Goal: Transaction & Acquisition: Purchase product/service

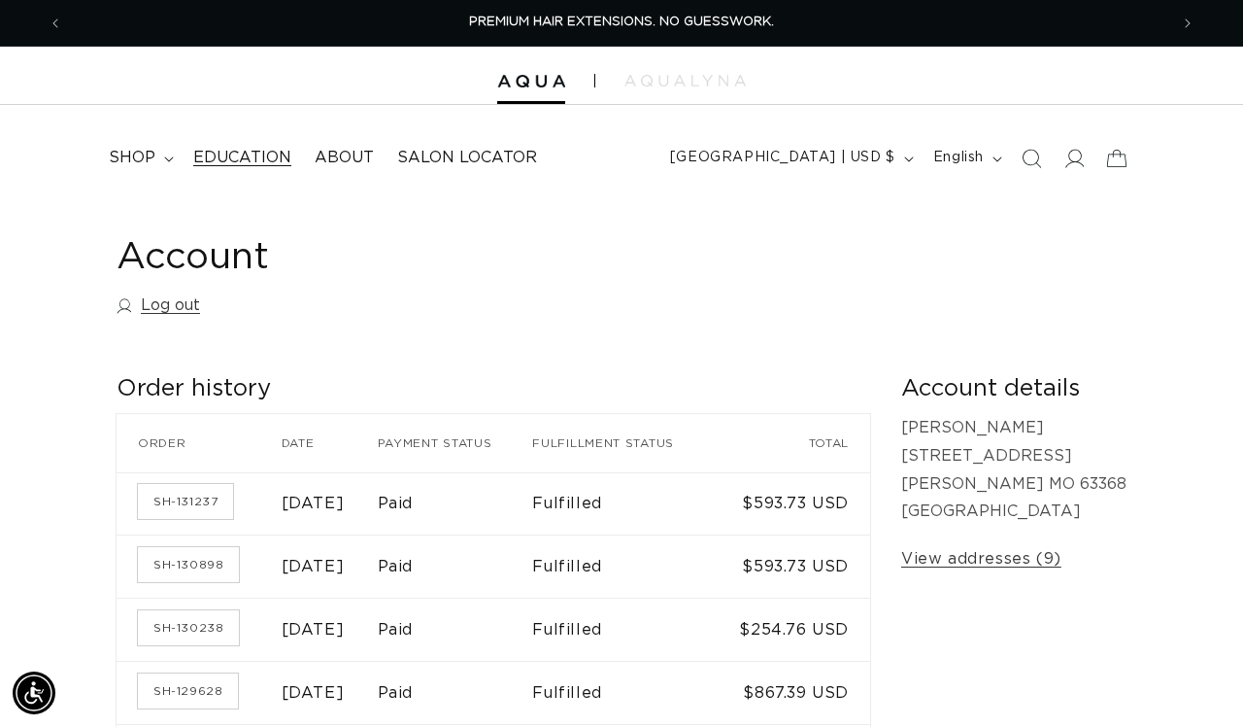
click at [236, 157] on span "Education" at bounding box center [242, 158] width 98 height 20
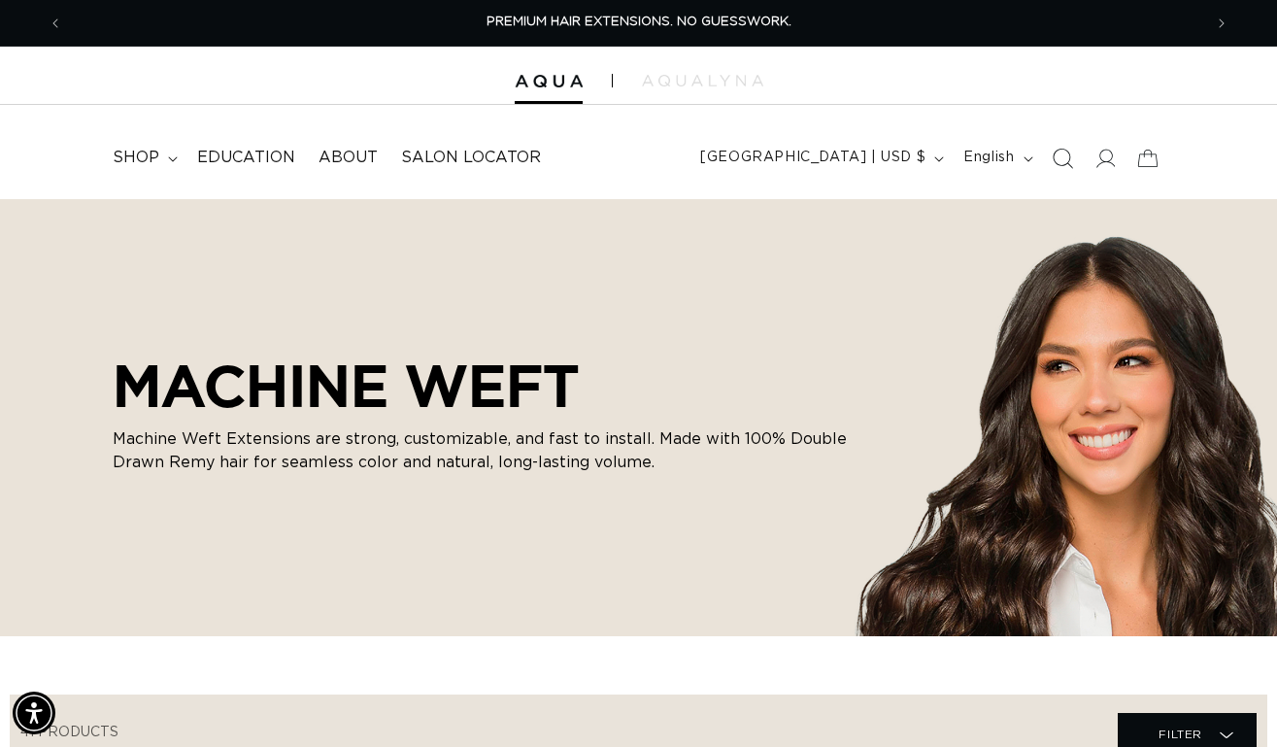
click at [1067, 151] on icon "Search" at bounding box center [1062, 158] width 20 height 20
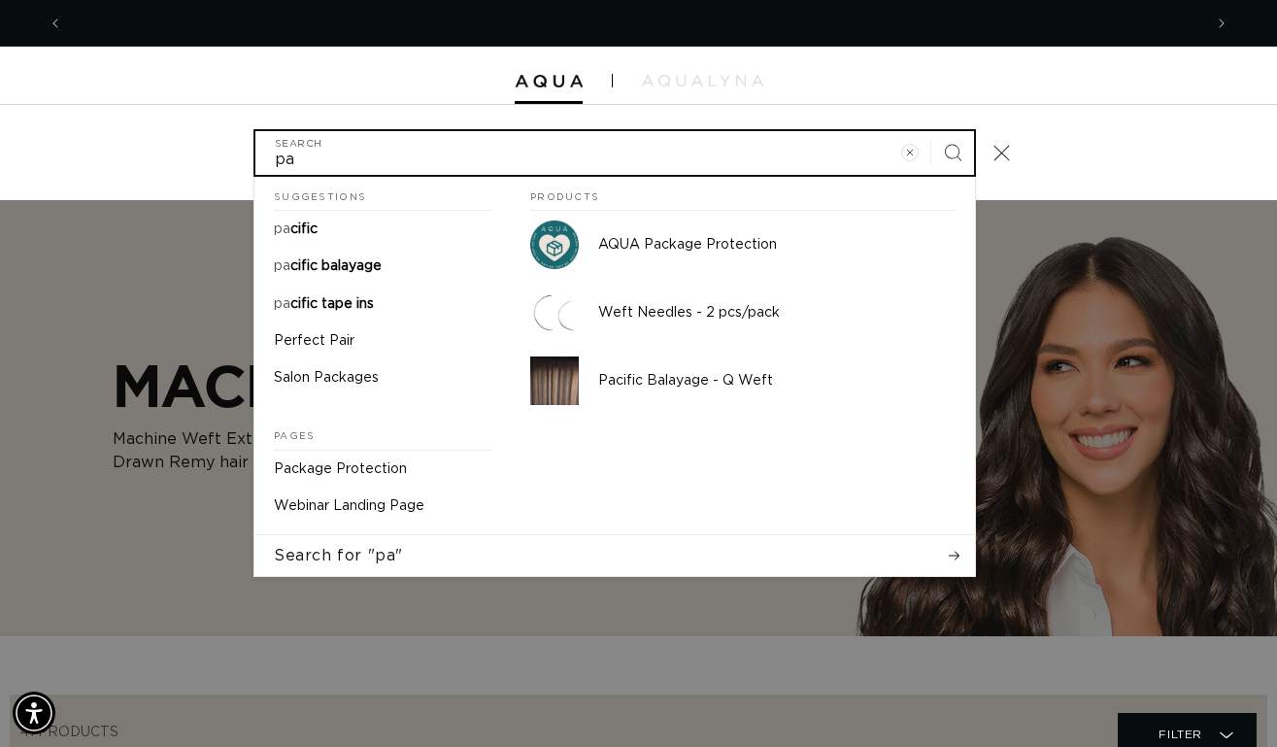
scroll to position [0, 2279]
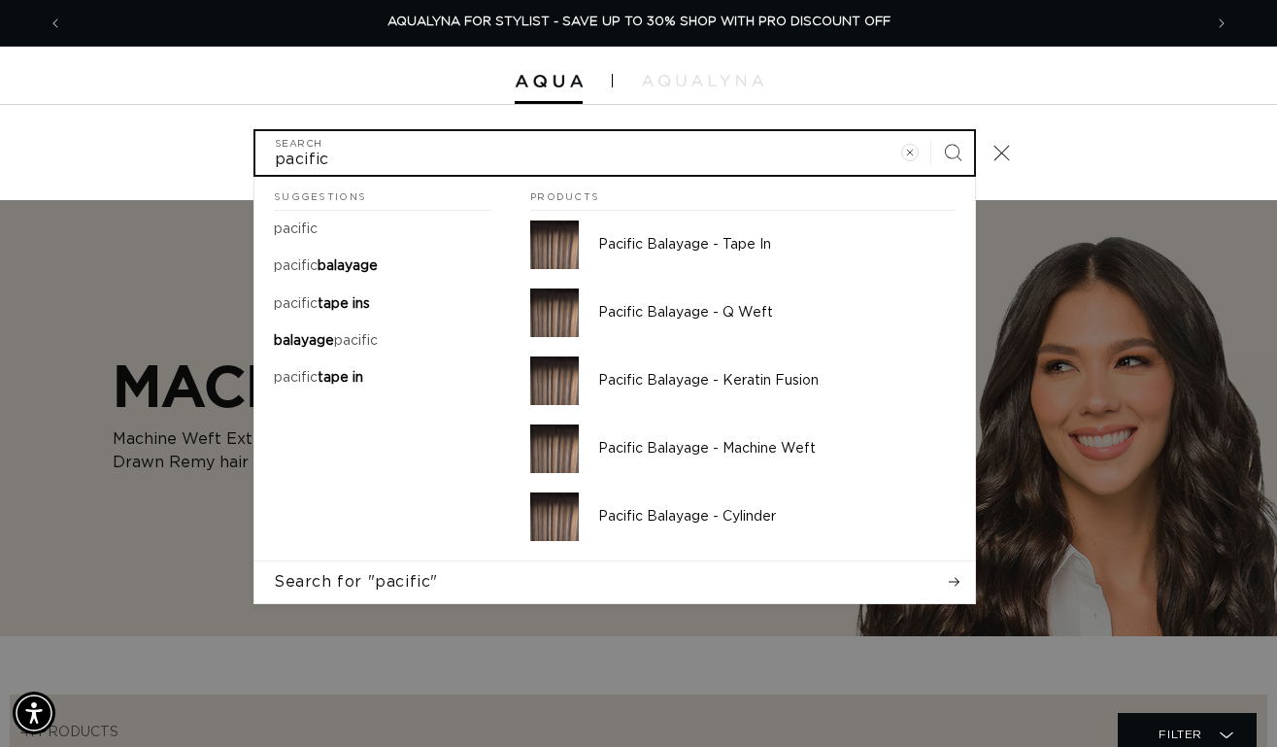
type input "pacific"
click at [953, 151] on button "Search" at bounding box center [953, 152] width 43 height 43
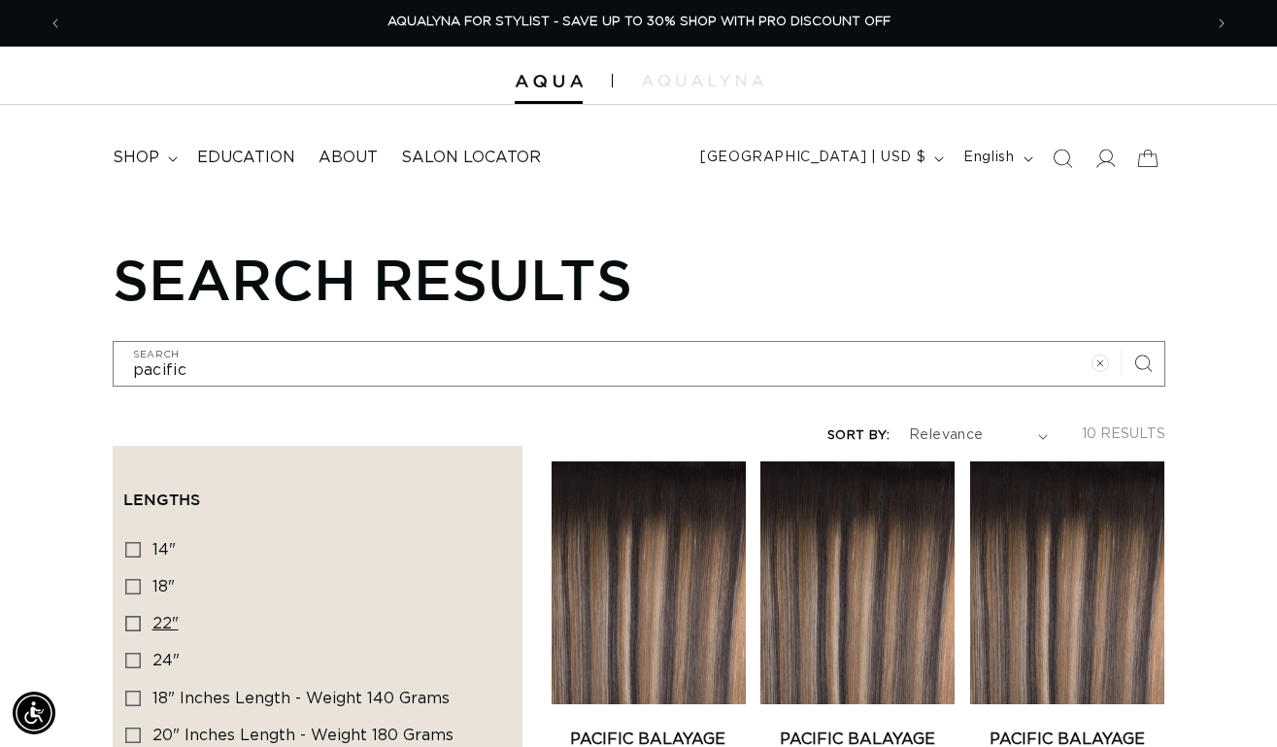
click at [133, 630] on icon at bounding box center [133, 624] width 16 height 16
click at [133, 630] on input "22" 22" (4 products)" at bounding box center [133, 624] width 16 height 16
checkbox input "true"
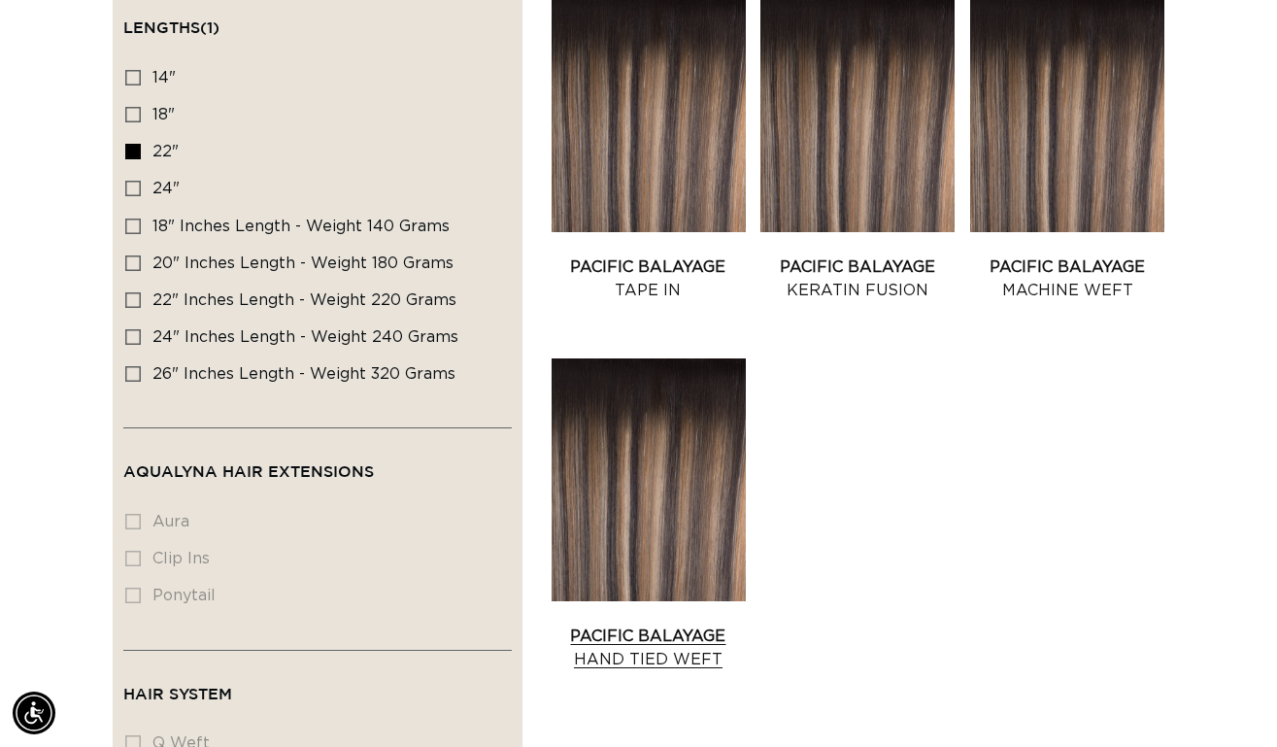
scroll to position [432, 0]
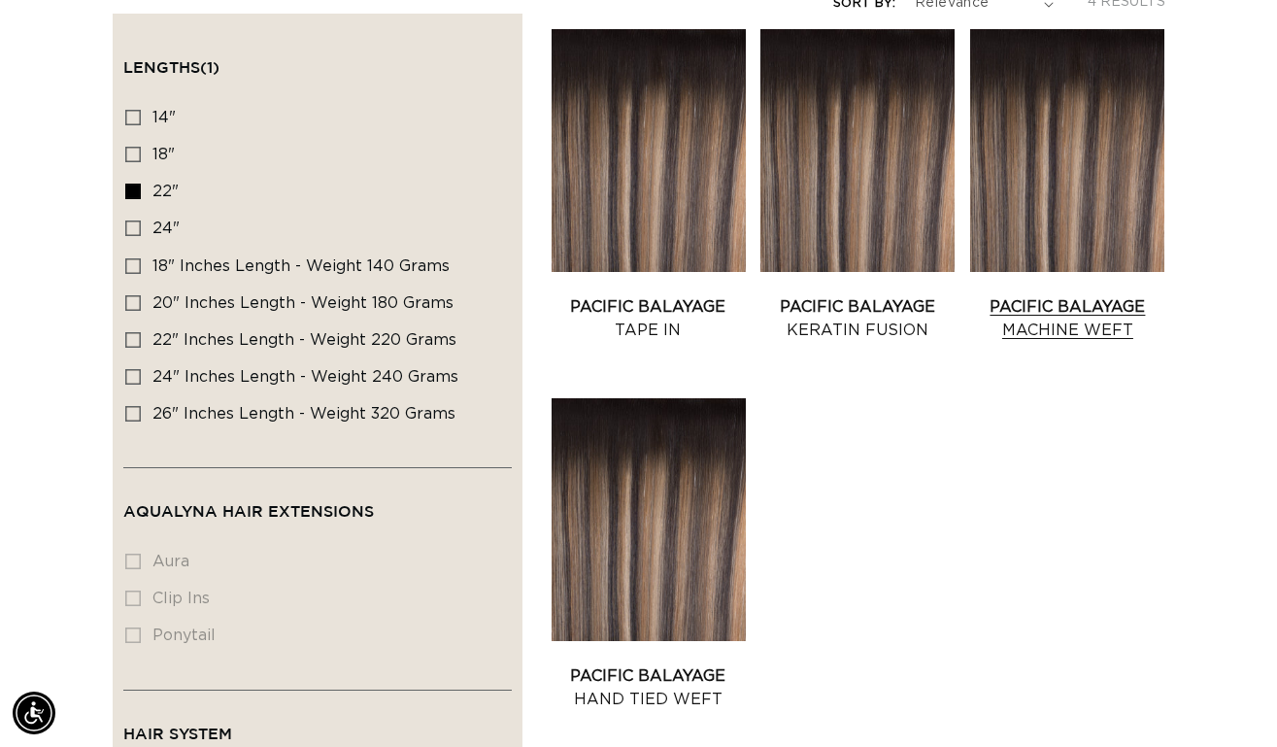
click at [1041, 295] on link "Pacific Balayage Machine Weft" at bounding box center [1067, 318] width 194 height 47
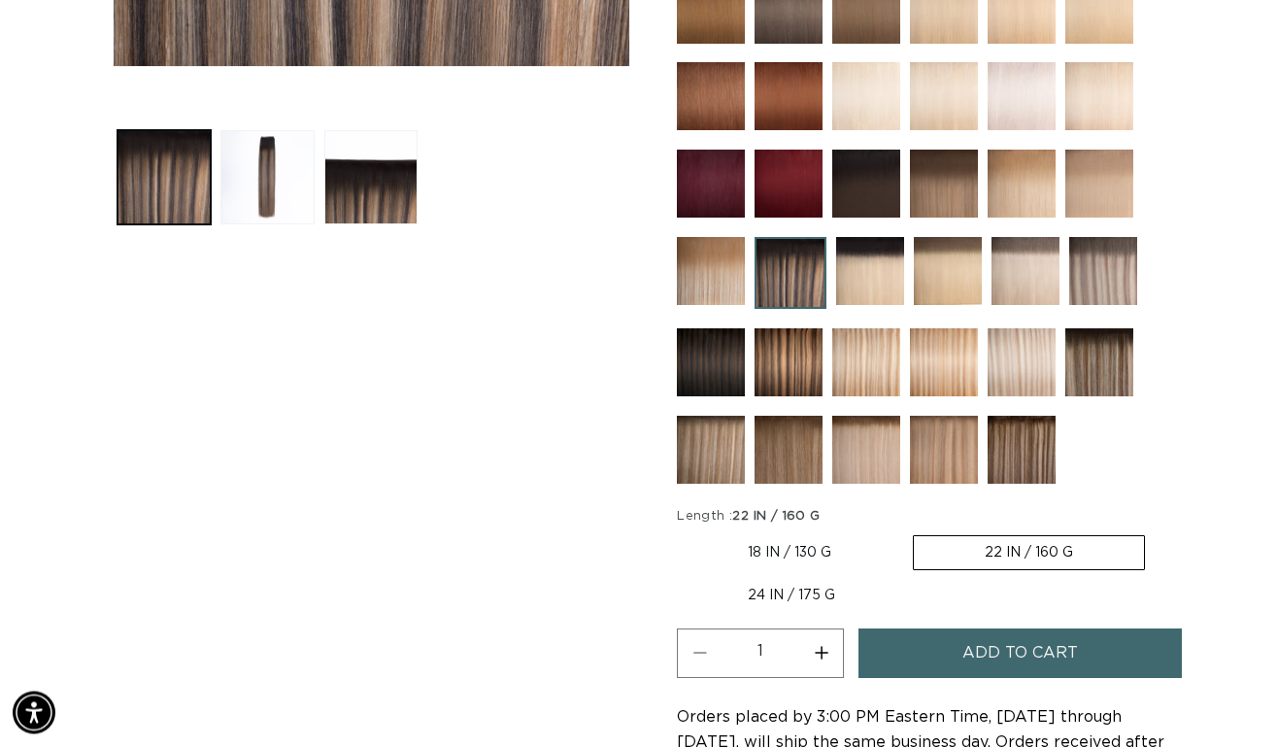
click at [941, 646] on button "Add to cart" at bounding box center [1020, 655] width 323 height 50
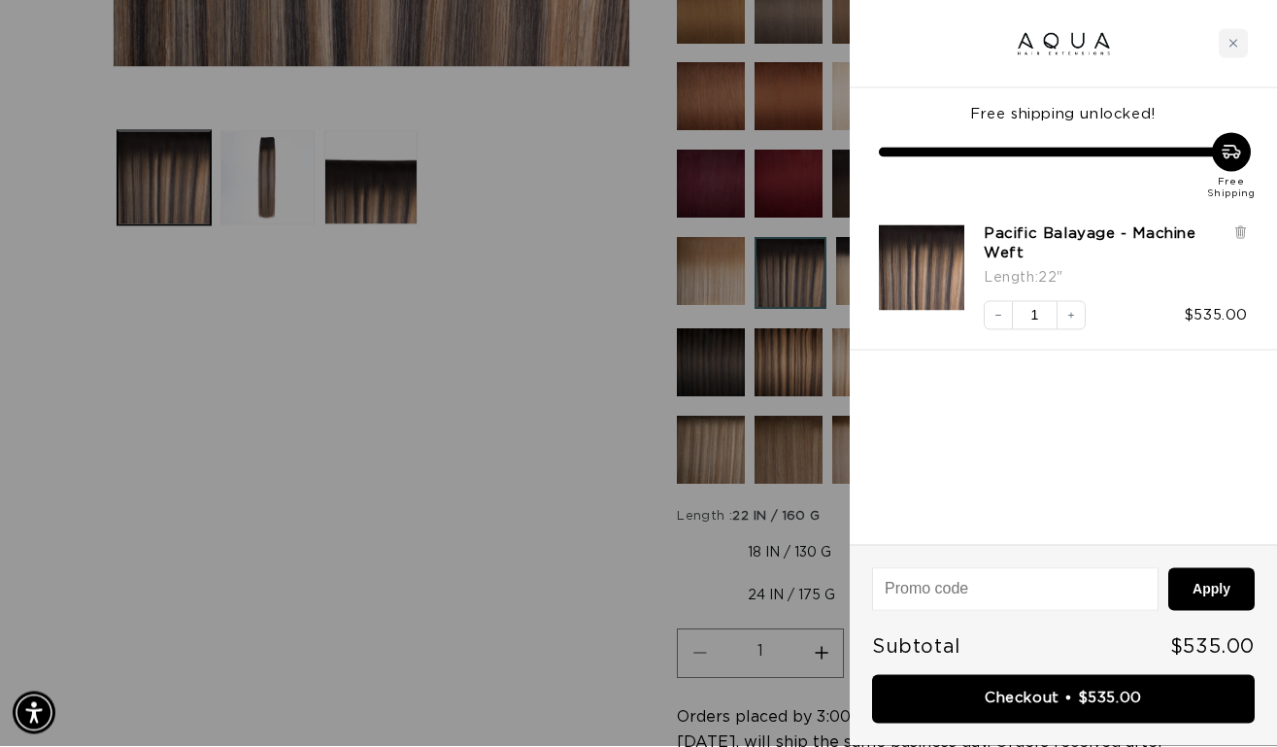
click at [440, 394] on div at bounding box center [638, 373] width 1277 height 747
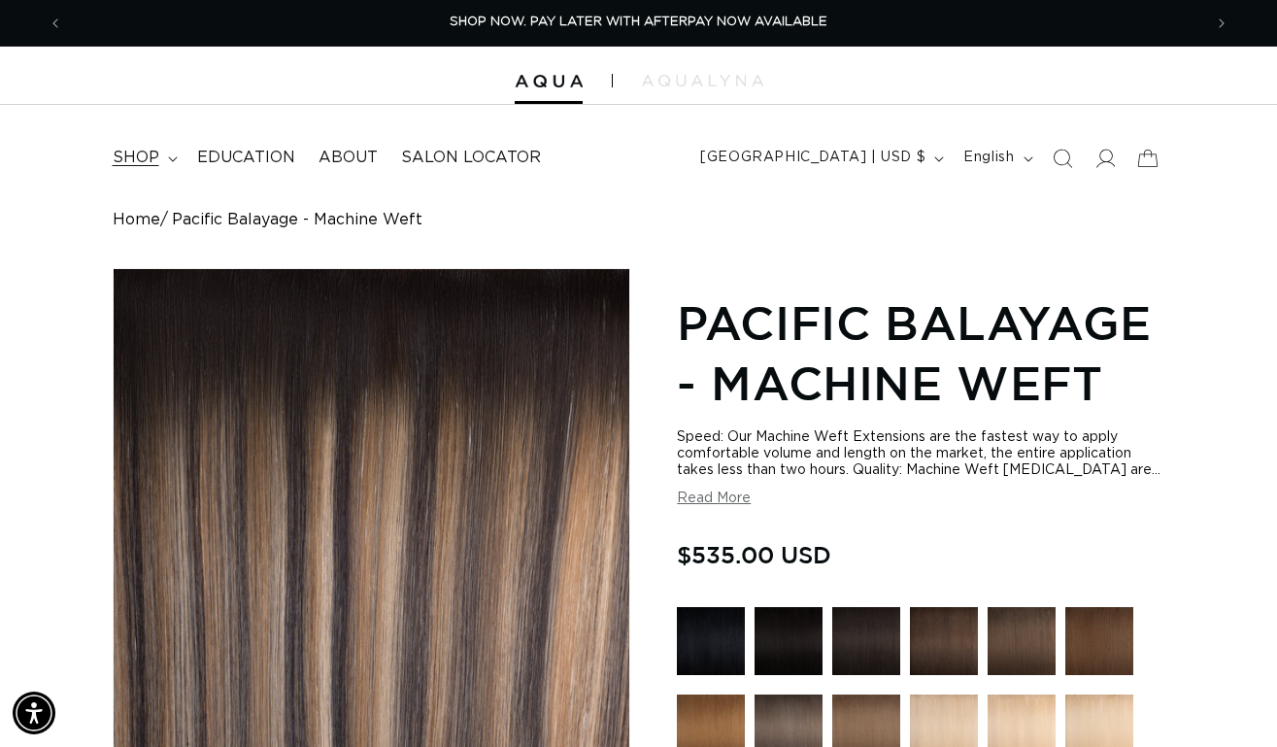
click at [156, 157] on span "shop" at bounding box center [136, 158] width 47 height 20
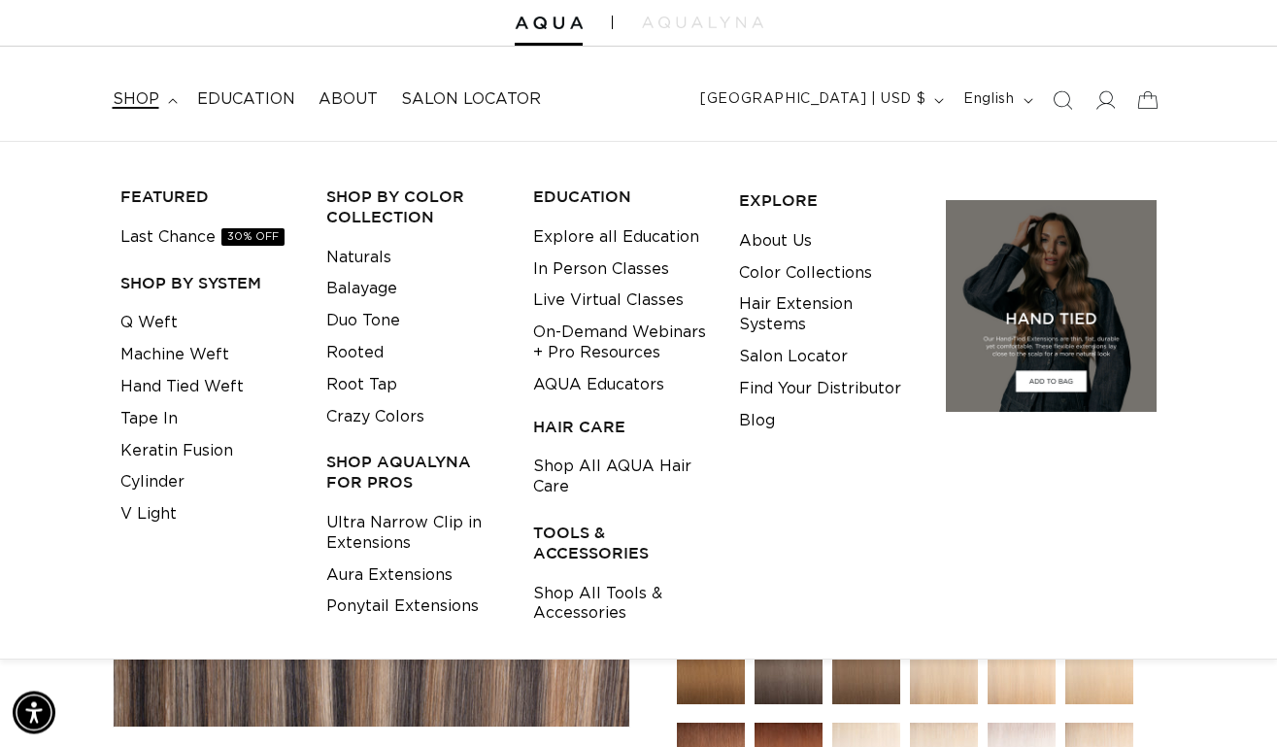
scroll to position [61, 0]
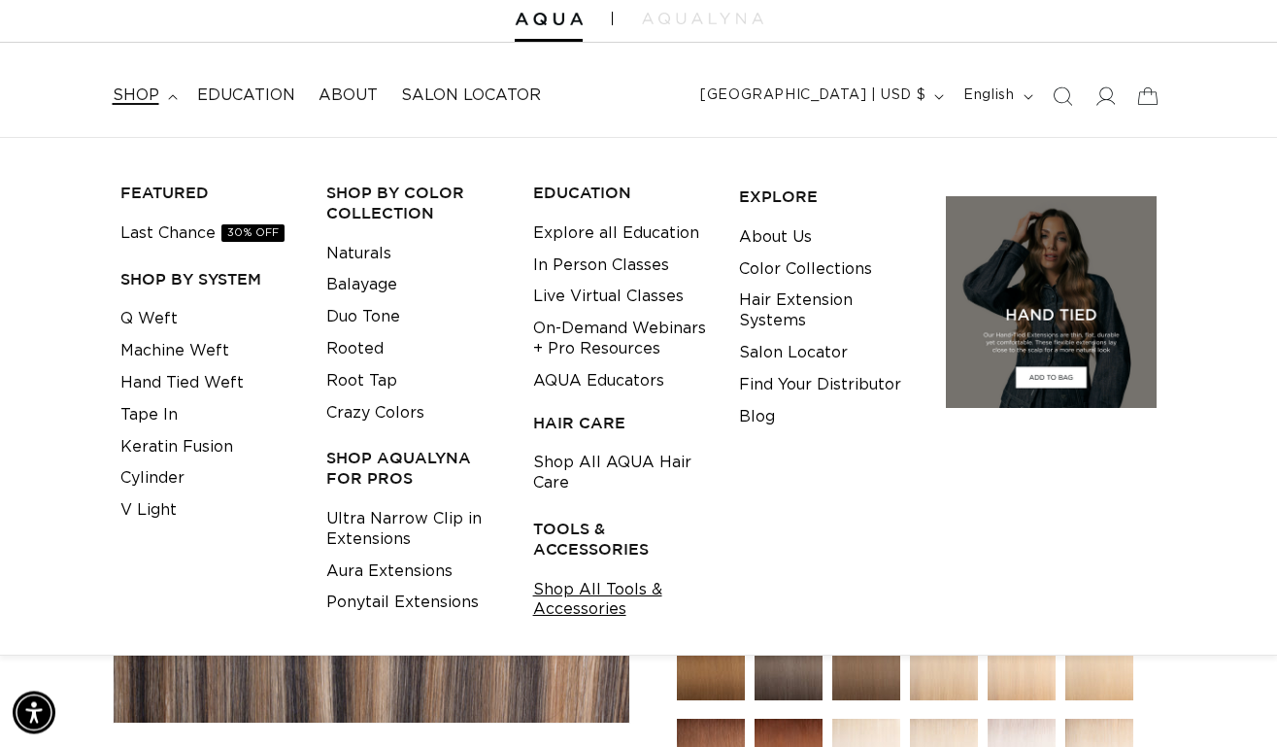
click at [559, 583] on link "Shop All Tools & Accessories" at bounding box center [621, 601] width 177 height 52
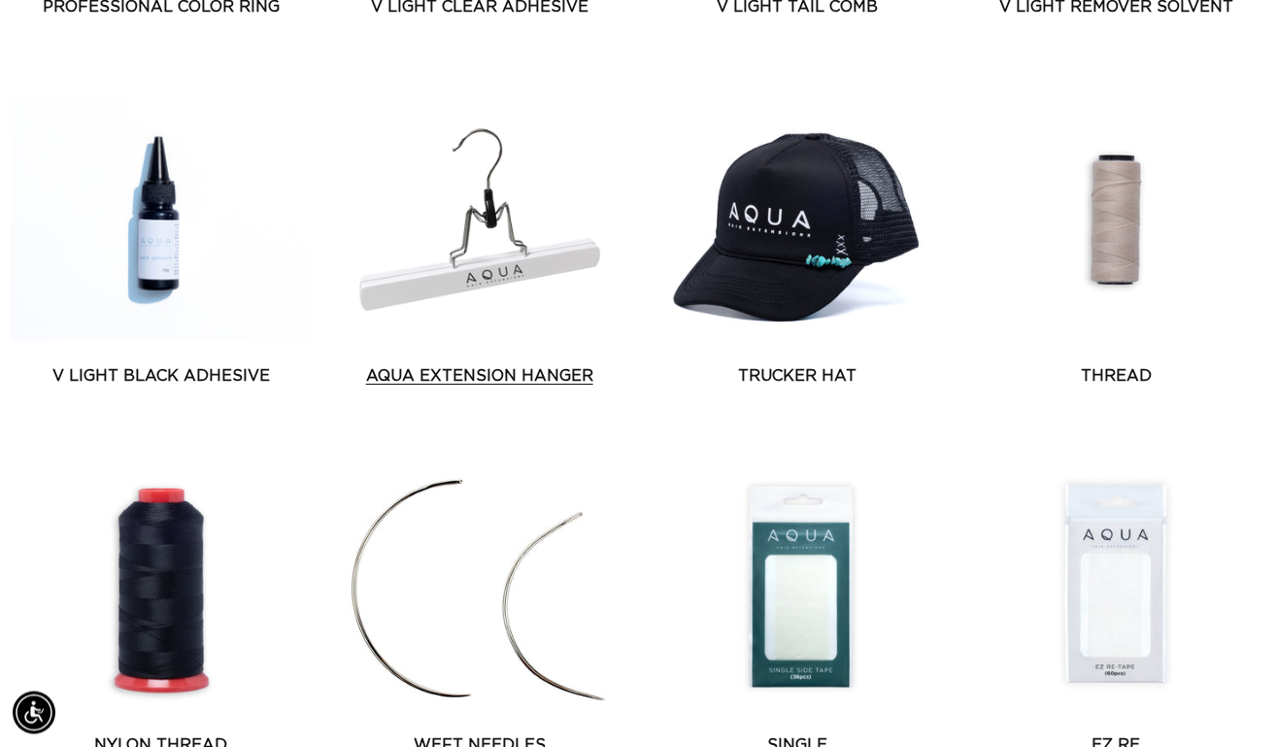
scroll to position [1280, 0]
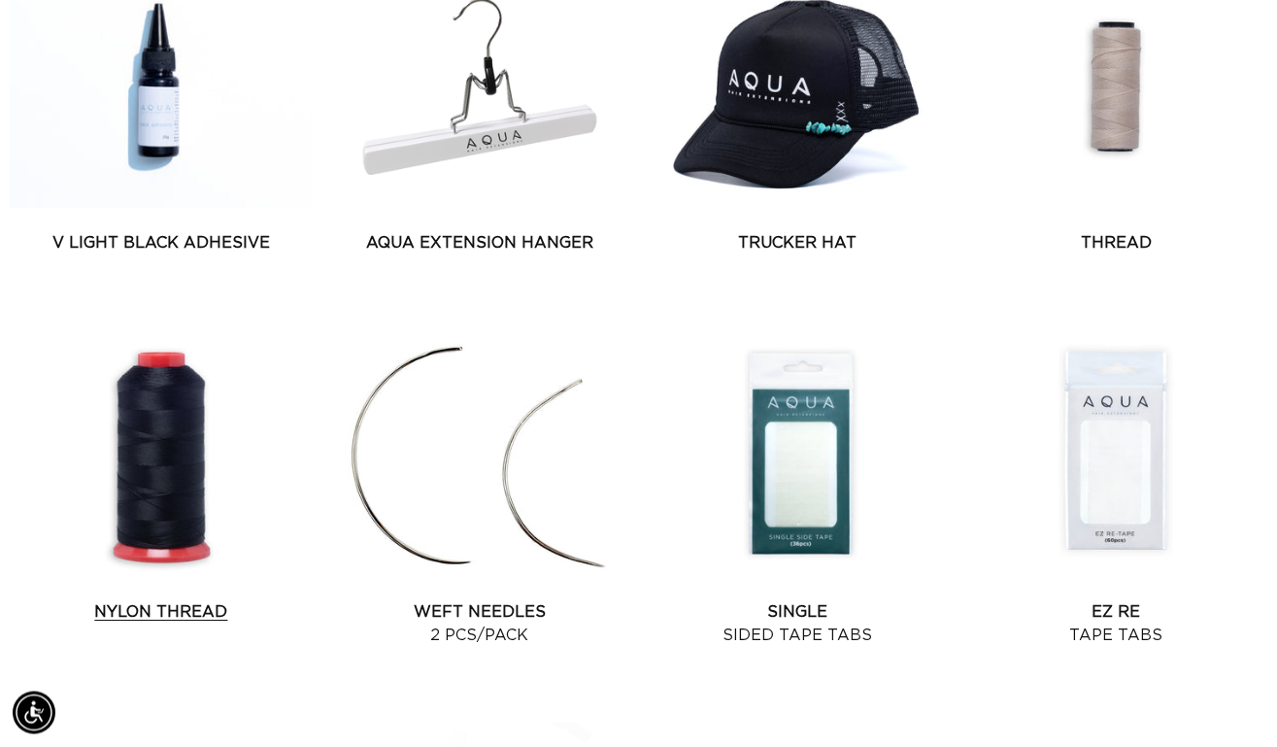
click at [141, 601] on link "Nylon Thread" at bounding box center [161, 612] width 303 height 23
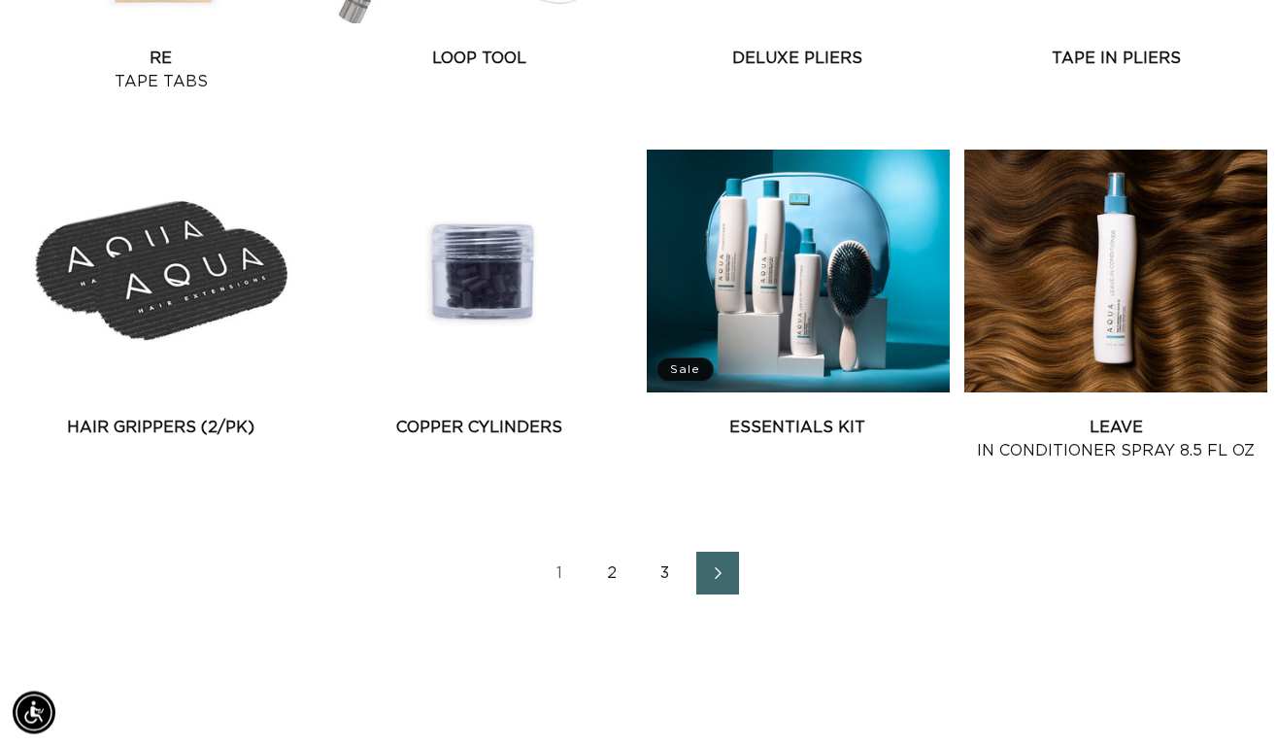
scroll to position [0, 2279]
click at [611, 590] on link "2" at bounding box center [613, 574] width 43 height 43
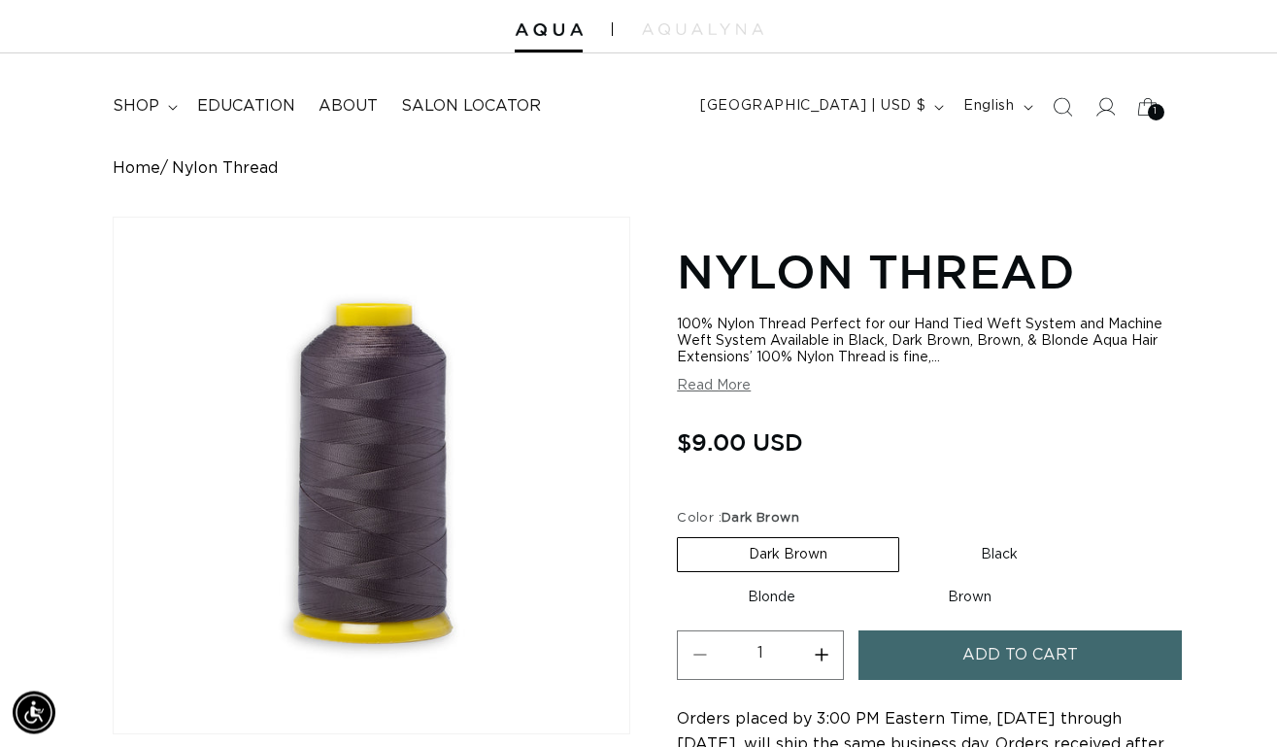
scroll to position [0, 1140]
click at [936, 652] on button "Add to cart" at bounding box center [1020, 656] width 323 height 50
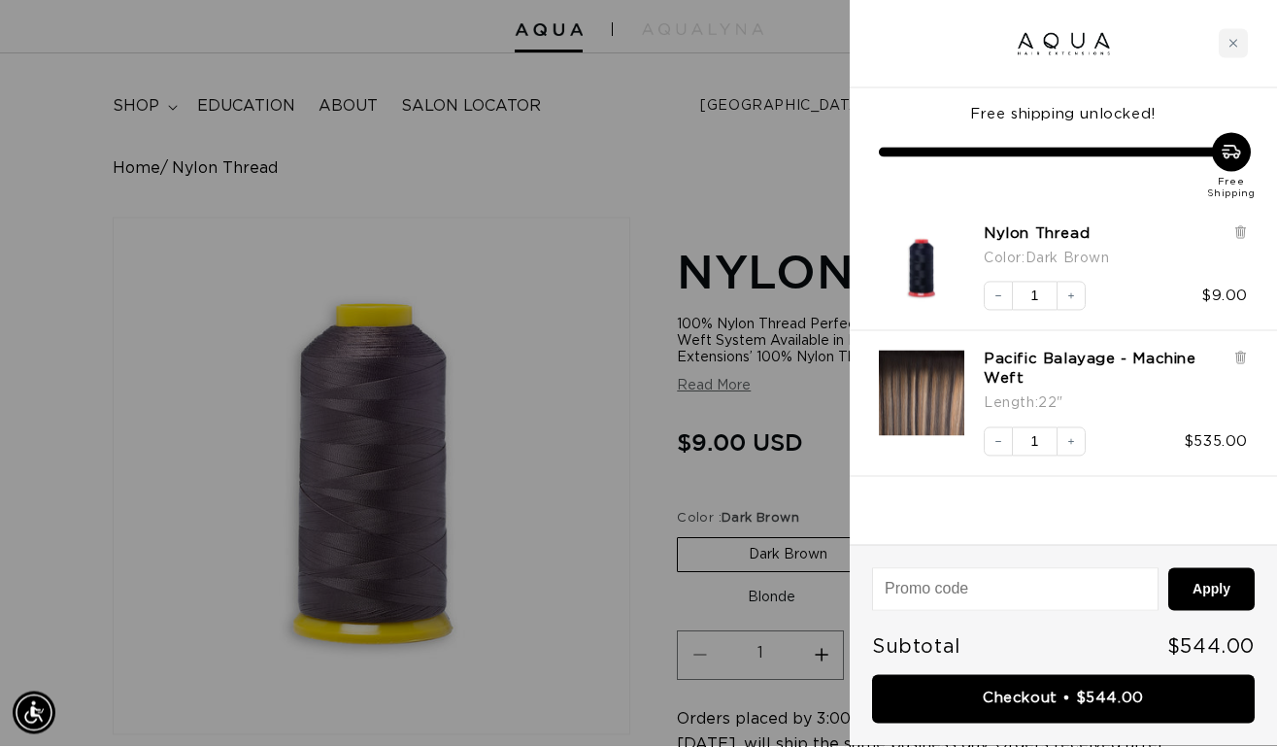
click at [624, 505] on div at bounding box center [638, 373] width 1277 height 747
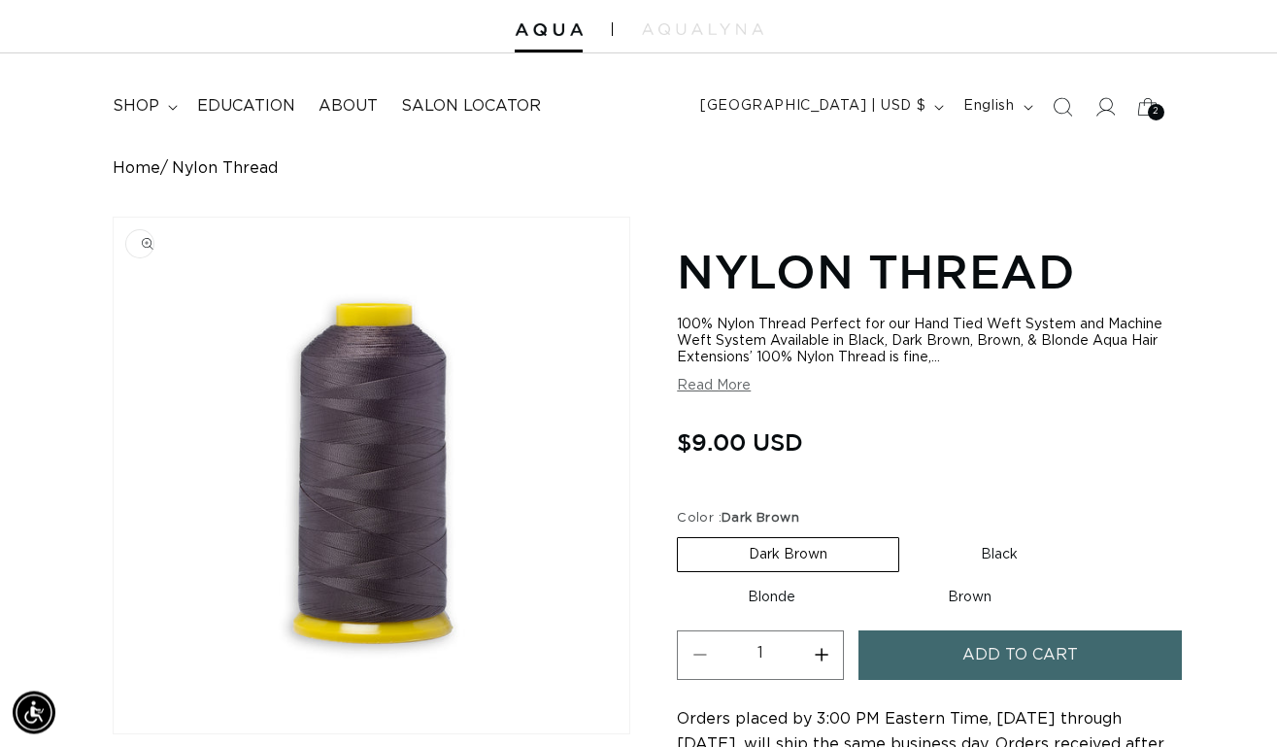
scroll to position [0, 2279]
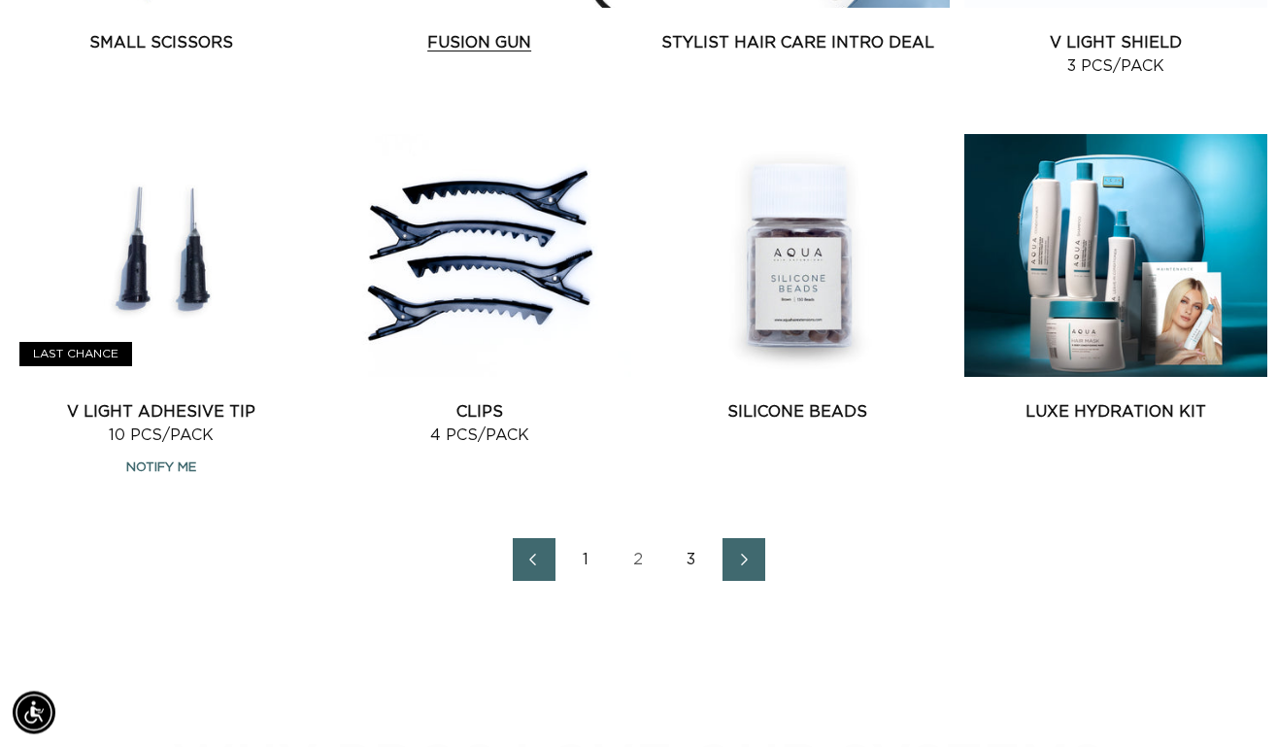
scroll to position [2221, 5]
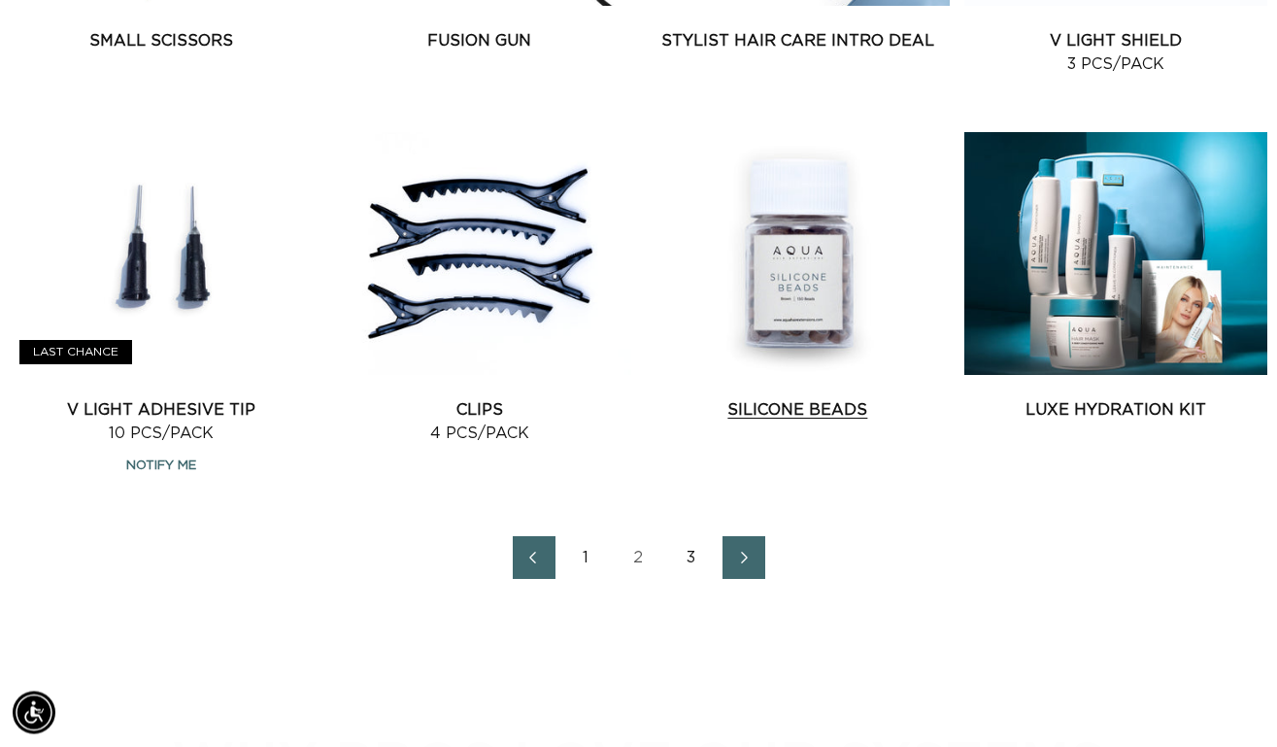
click at [791, 399] on link "Silicone Beads" at bounding box center [798, 410] width 303 height 23
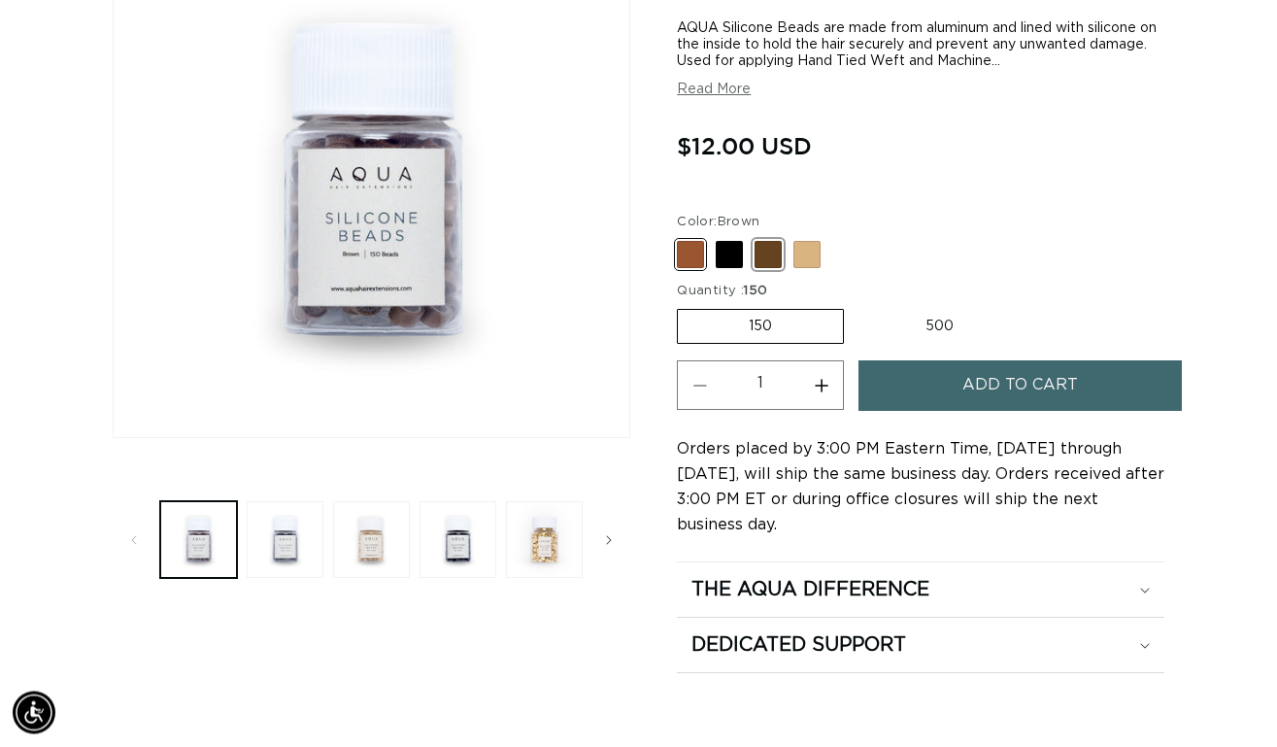
click at [774, 242] on span at bounding box center [768, 255] width 27 height 27
click at [683, 239] on input "Dark Brown Variant sold out or unavailable" at bounding box center [682, 238] width 1 height 1
radio input "true"
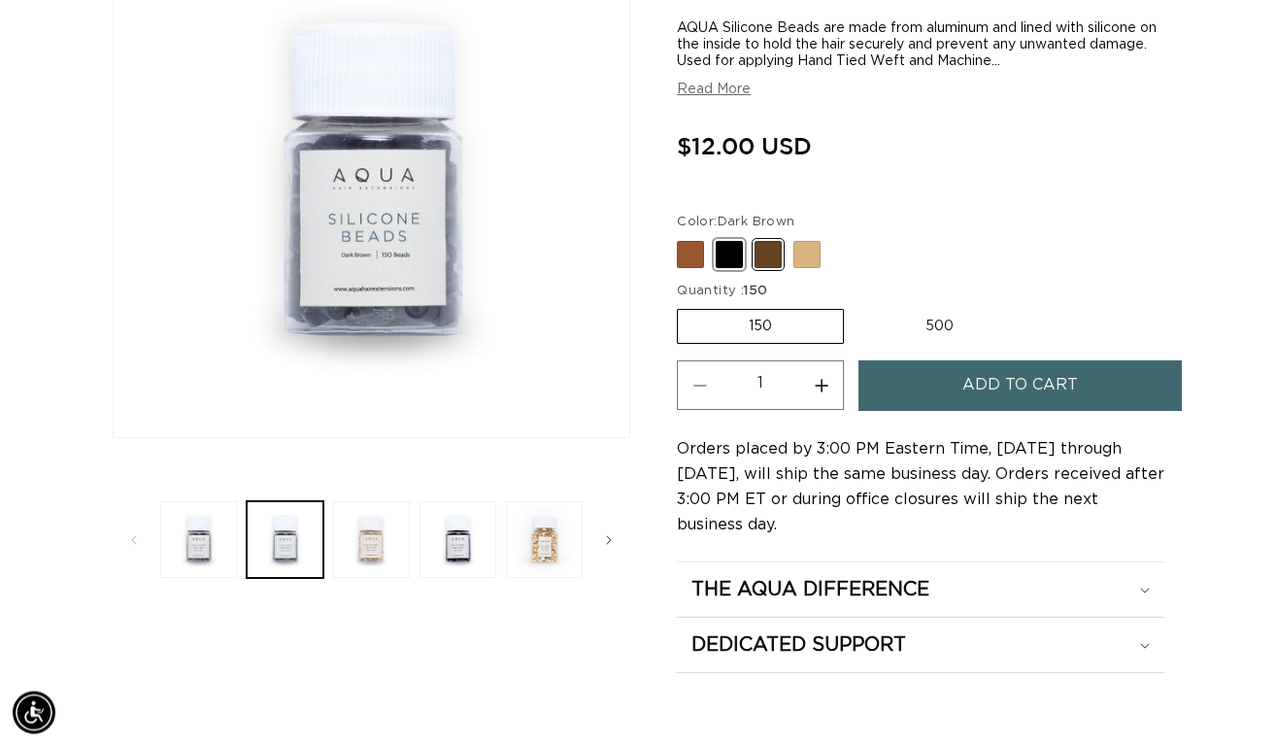
scroll to position [0, 2279]
click at [938, 311] on label "500 Variant sold out or unavailable" at bounding box center [940, 327] width 170 height 33
click at [855, 307] on input "500 Variant sold out or unavailable" at bounding box center [854, 306] width 1 height 1
radio input "true"
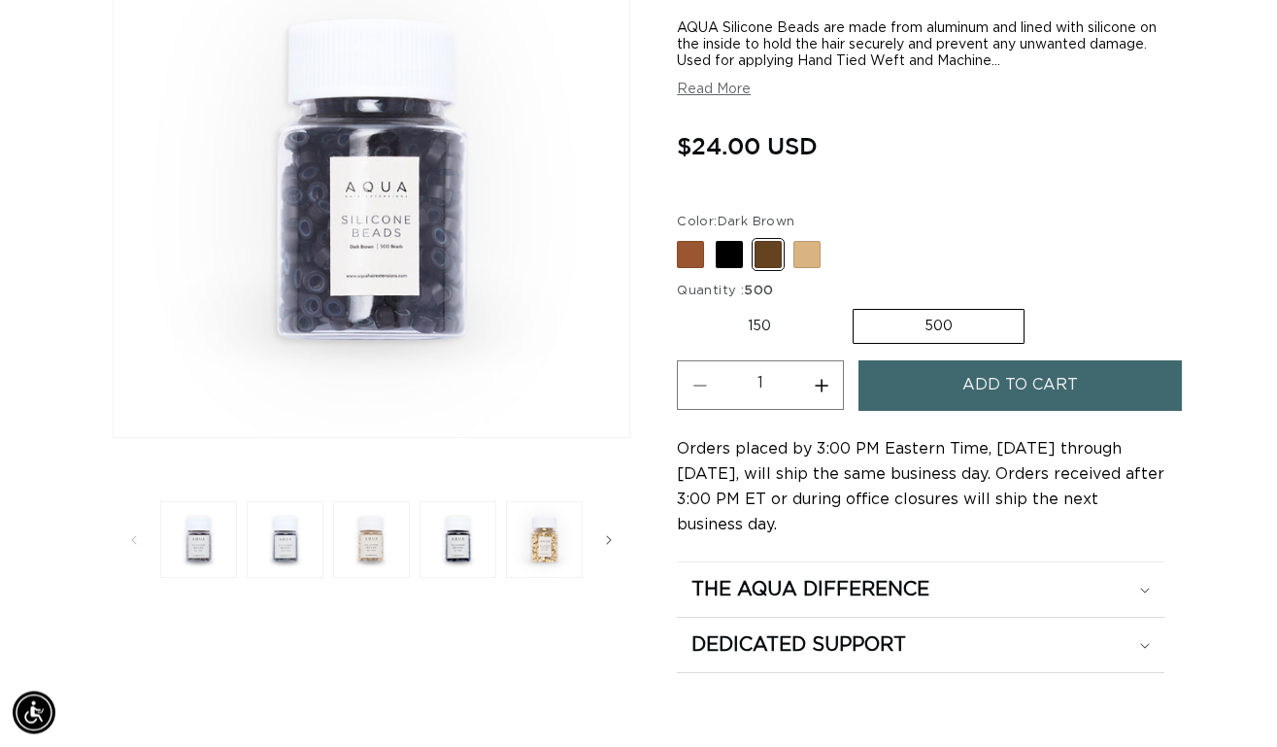
scroll to position [0, 1140]
click at [1006, 377] on span "Add to cart" at bounding box center [1021, 386] width 116 height 50
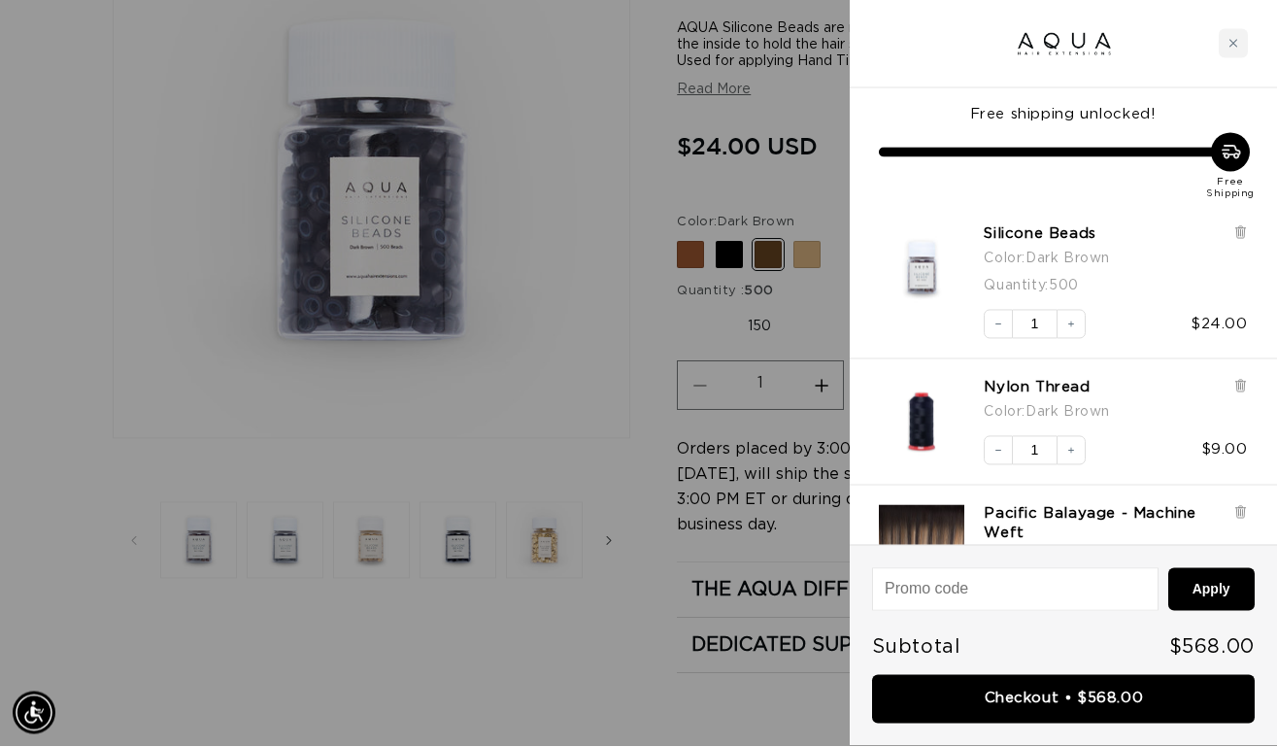
scroll to position [0, 2279]
click at [651, 358] on div at bounding box center [638, 373] width 1277 height 747
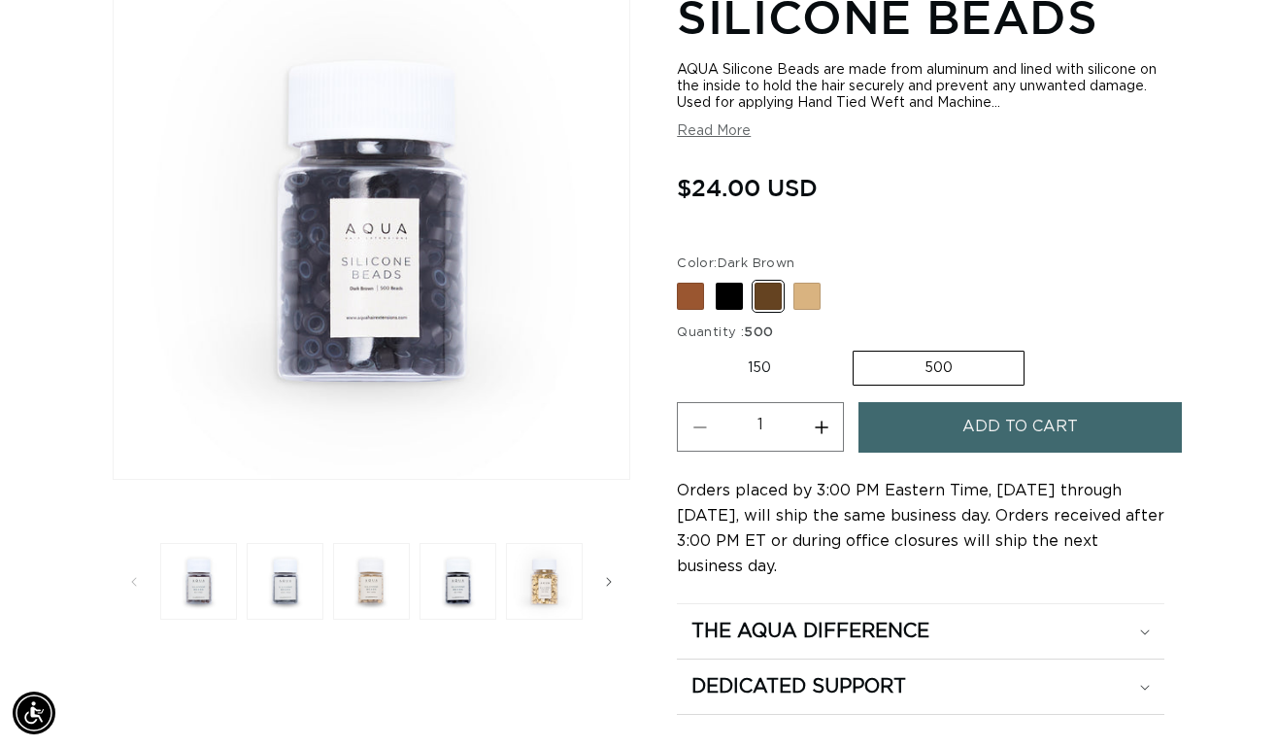
scroll to position [0, 0]
click at [813, 284] on span at bounding box center [807, 296] width 27 height 27
click at [683, 280] on input "Blonde Variant sold out or unavailable" at bounding box center [682, 279] width 1 height 1
radio input "true"
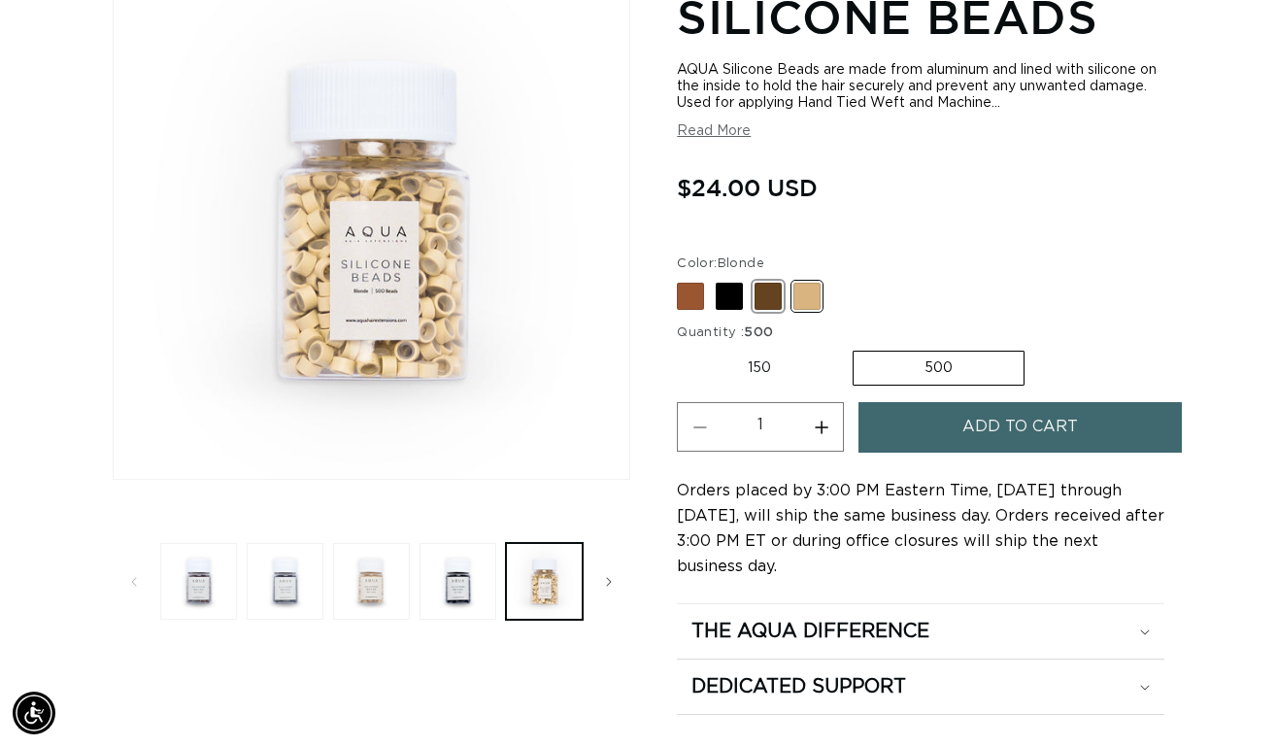
scroll to position [0, 1140]
click at [772, 287] on span at bounding box center [768, 296] width 27 height 27
click at [683, 280] on input "Dark Brown Variant sold out or unavailable" at bounding box center [682, 279] width 1 height 1
radio input "true"
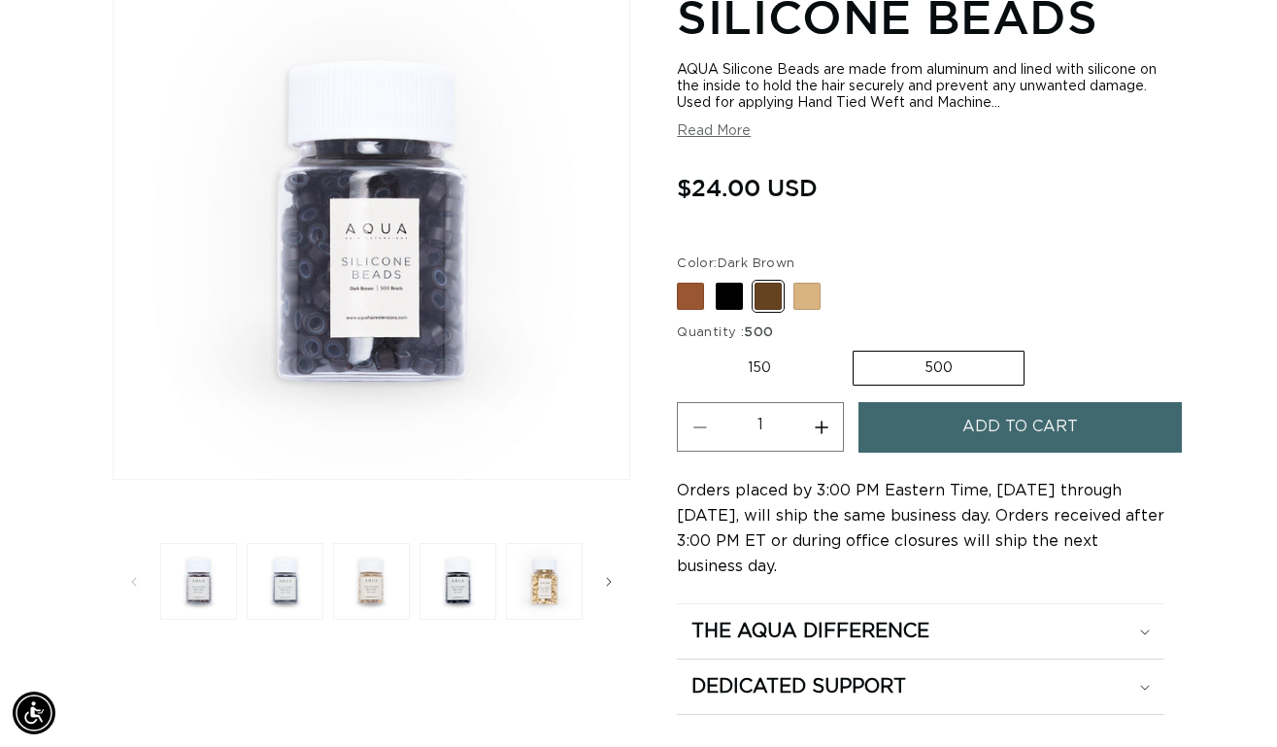
scroll to position [0, 2279]
click at [736, 283] on span at bounding box center [729, 296] width 27 height 27
click at [683, 280] on input "Black Variant sold out or unavailable" at bounding box center [682, 279] width 1 height 1
radio input "true"
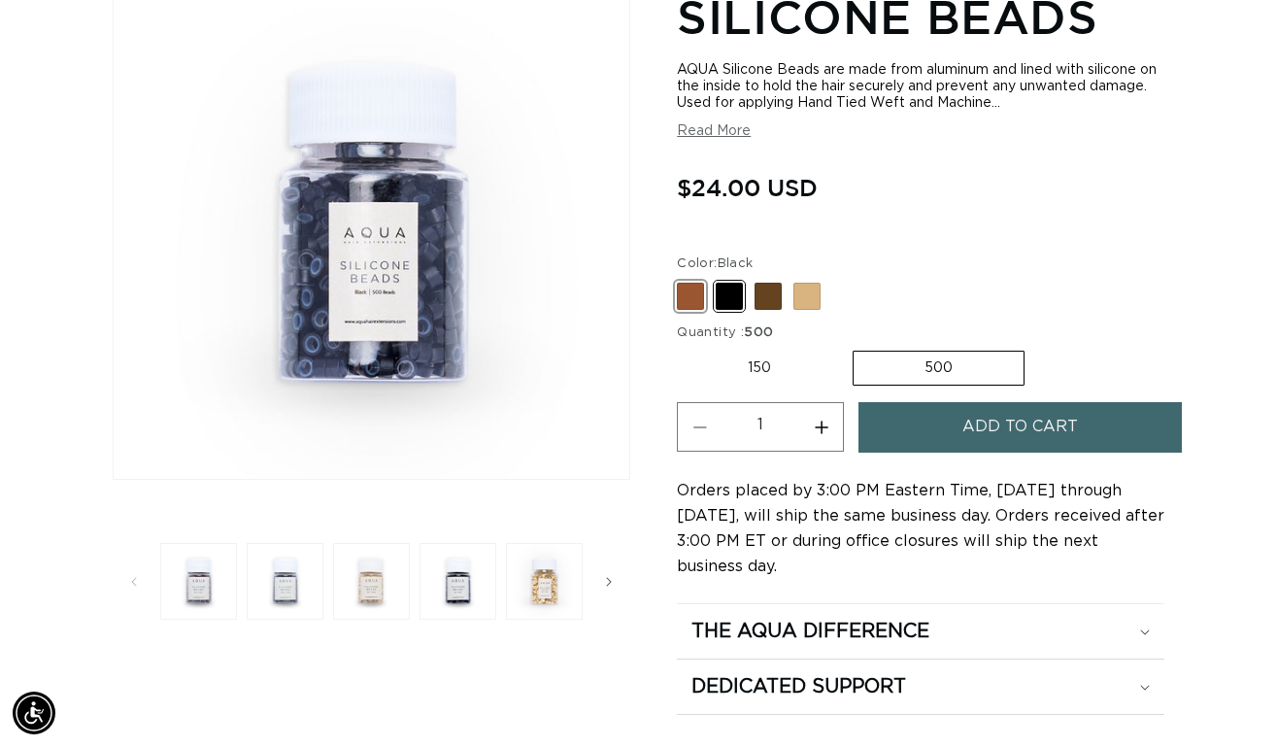
click at [686, 286] on span at bounding box center [690, 296] width 27 height 27
click at [683, 280] on input "Brown Variant sold out or unavailable" at bounding box center [682, 279] width 1 height 1
radio input "true"
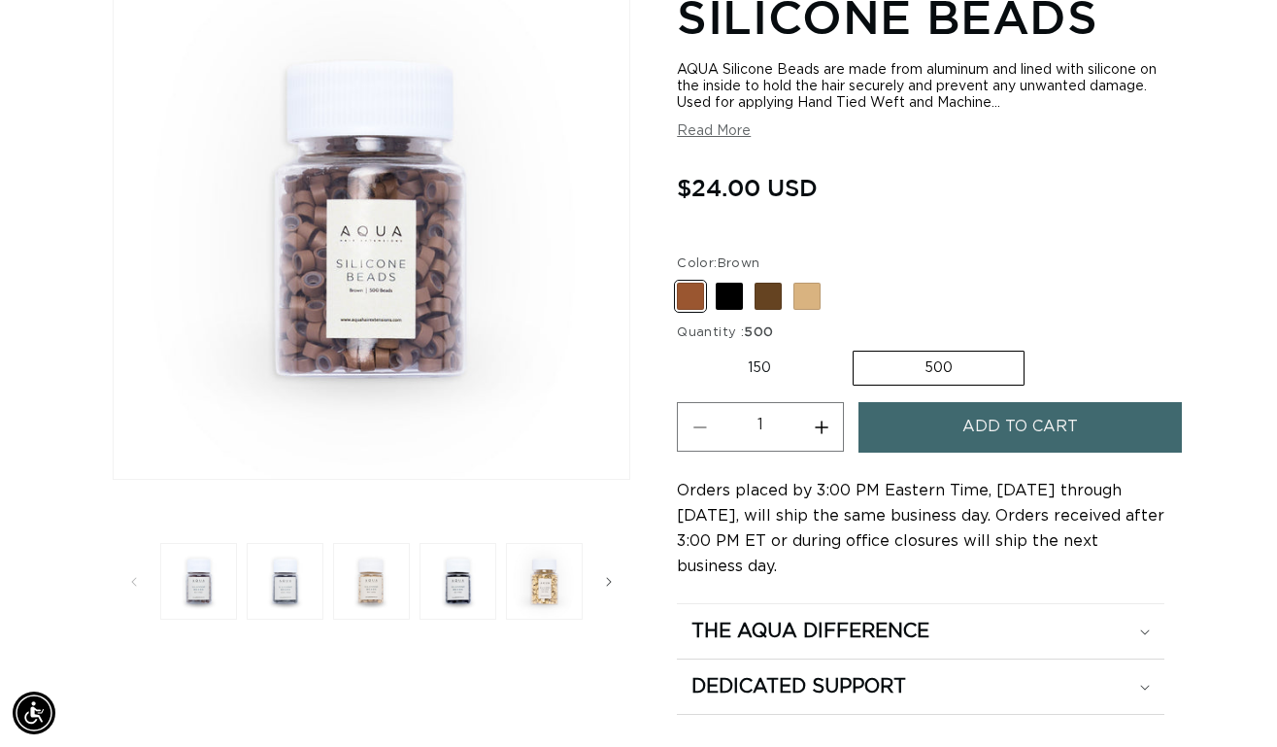
scroll to position [0, 1140]
click at [913, 351] on label "500 Variant sold out or unavailable" at bounding box center [939, 368] width 172 height 35
click at [853, 348] on input "500 Variant sold out or unavailable" at bounding box center [852, 347] width 1 height 1
click at [959, 423] on button "Add to cart" at bounding box center [1020, 427] width 323 height 50
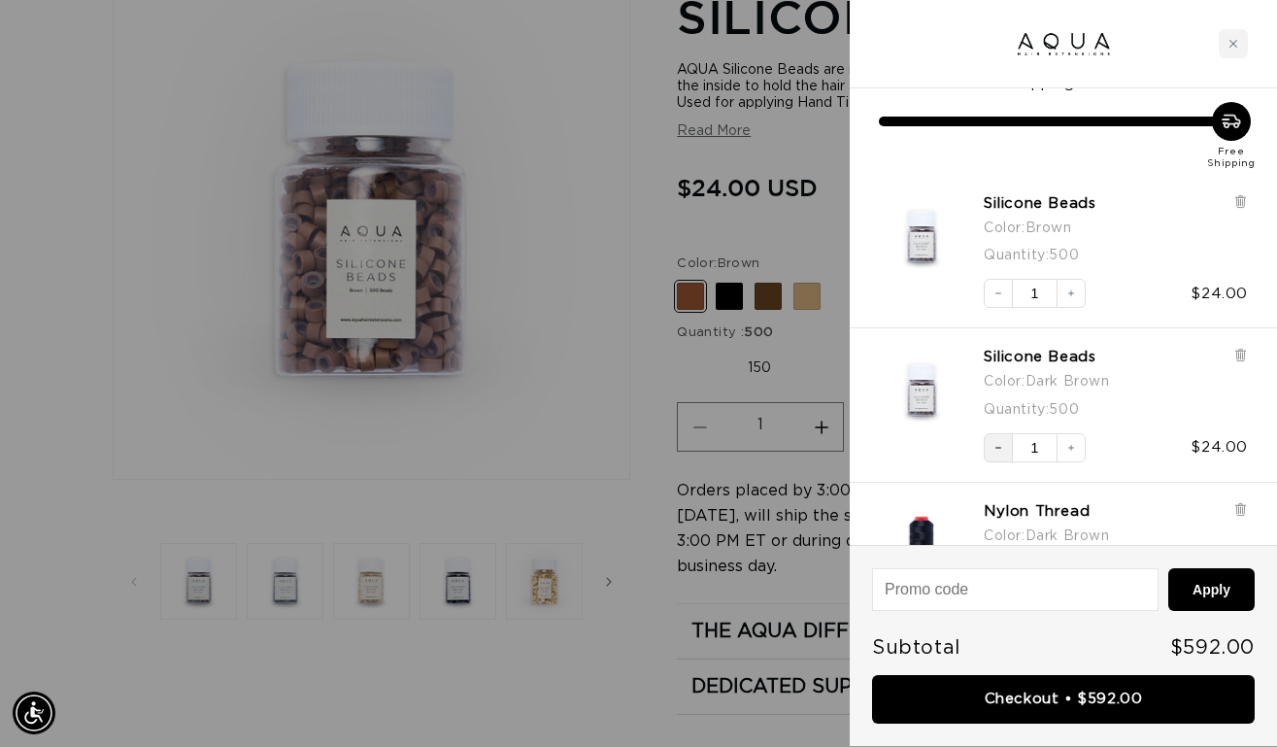
scroll to position [0, 0]
click at [1000, 442] on icon "Decrease quantity" at bounding box center [999, 448] width 12 height 12
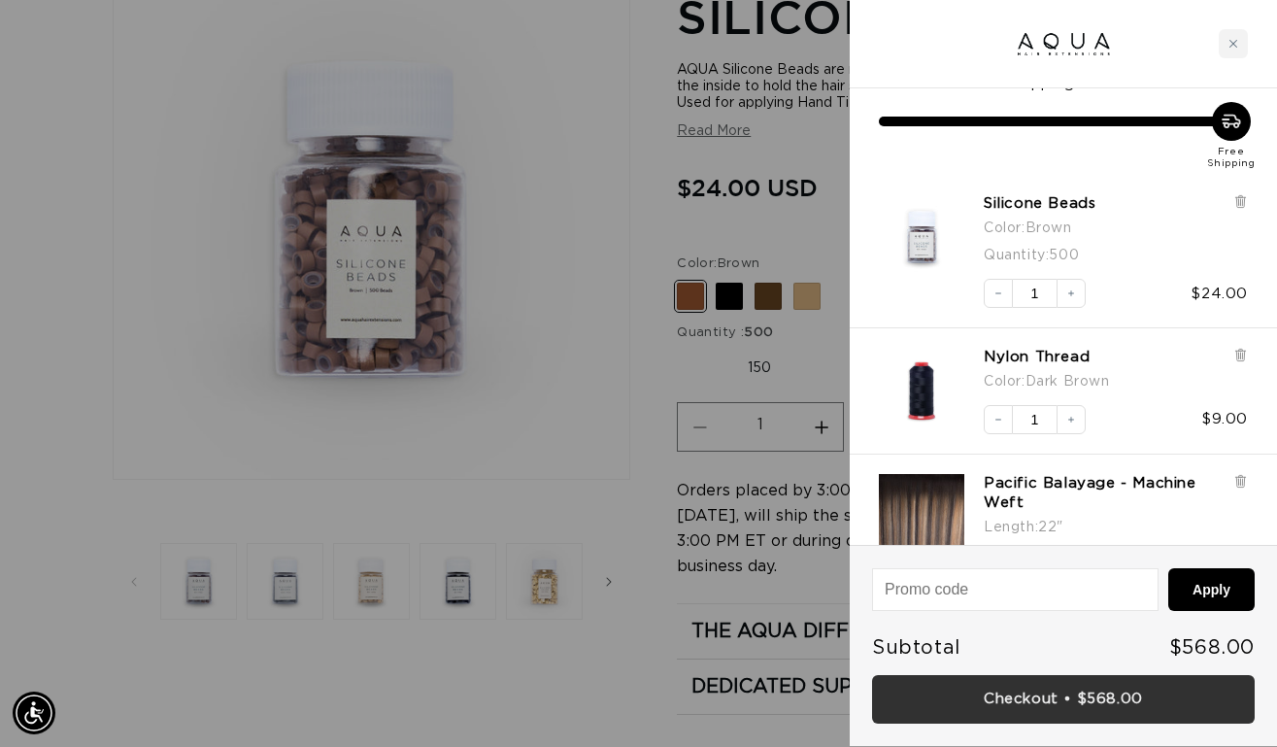
scroll to position [0, 1140]
click at [1020, 688] on link "Checkout • $568.00" at bounding box center [1063, 700] width 383 height 50
